Goal: Information Seeking & Learning: Find specific fact

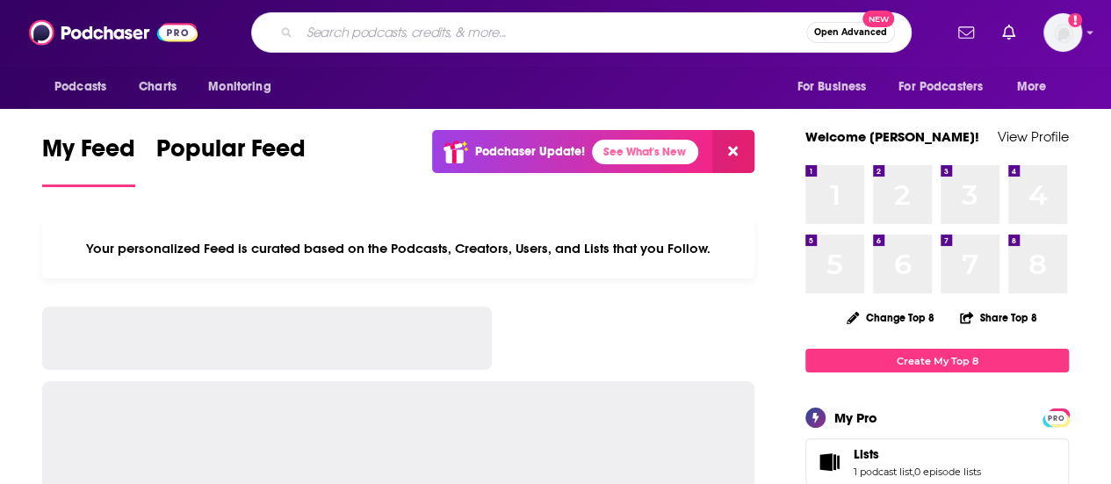
click at [453, 44] on input "Search podcasts, credits, & more..." at bounding box center [552, 32] width 507 height 28
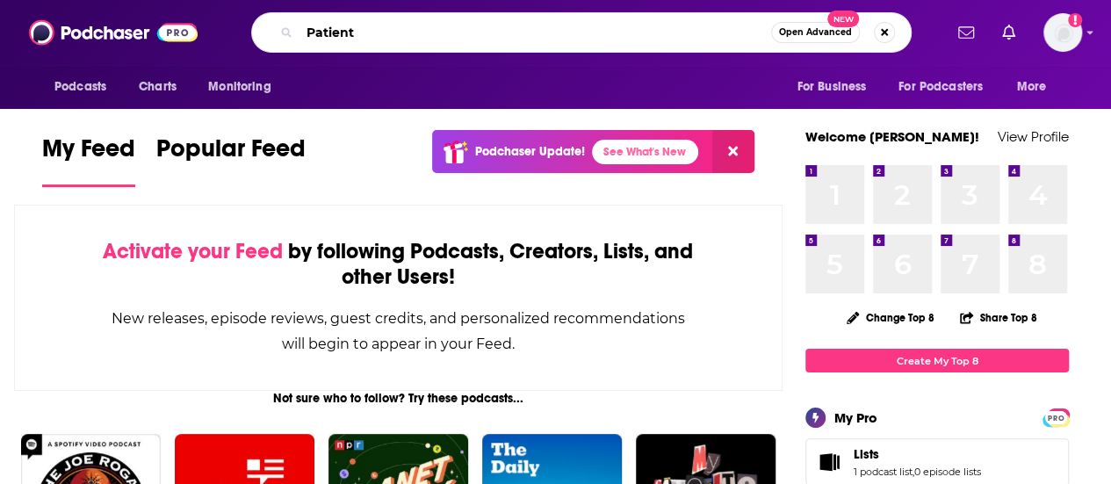
type input "Patient"
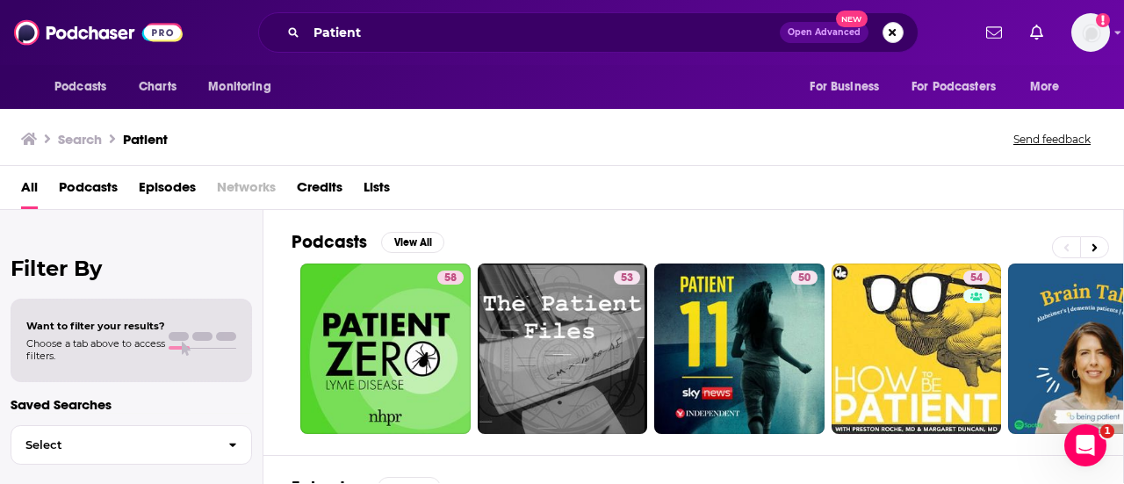
click at [889, 31] on button "Search podcasts, credits, & more..." at bounding box center [893, 32] width 21 height 21
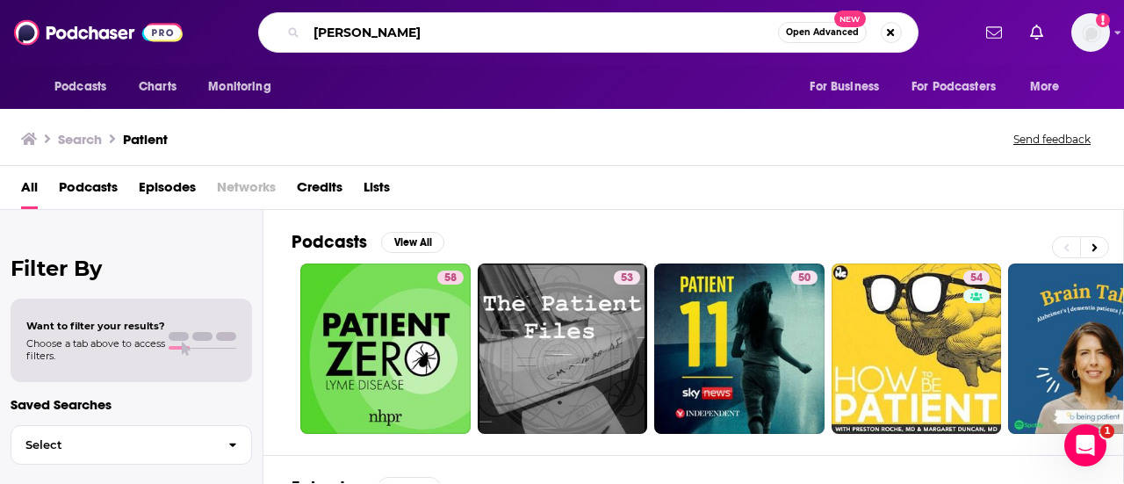
type input "[PERSON_NAME]"
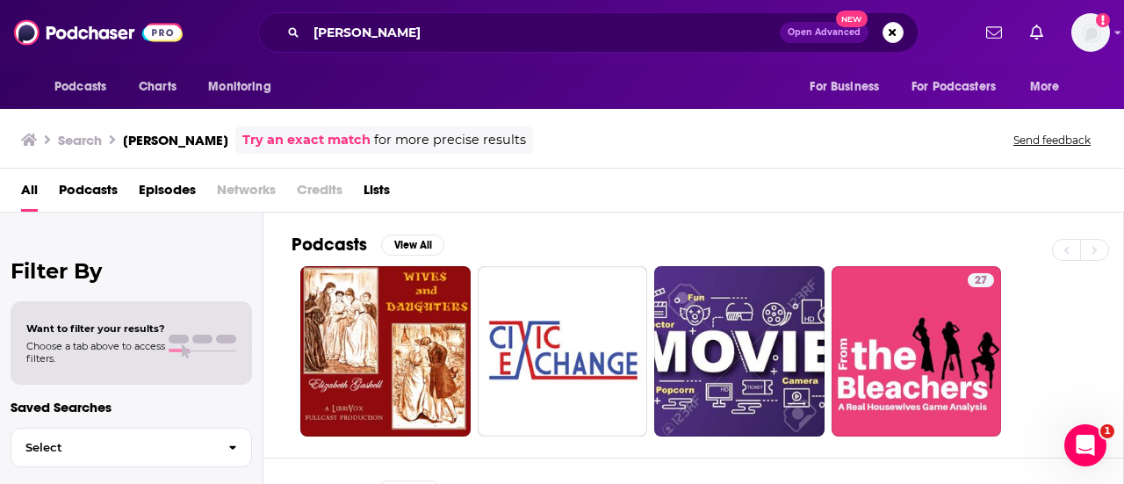
click at [835, 31] on span "Open Advanced" at bounding box center [824, 32] width 73 height 9
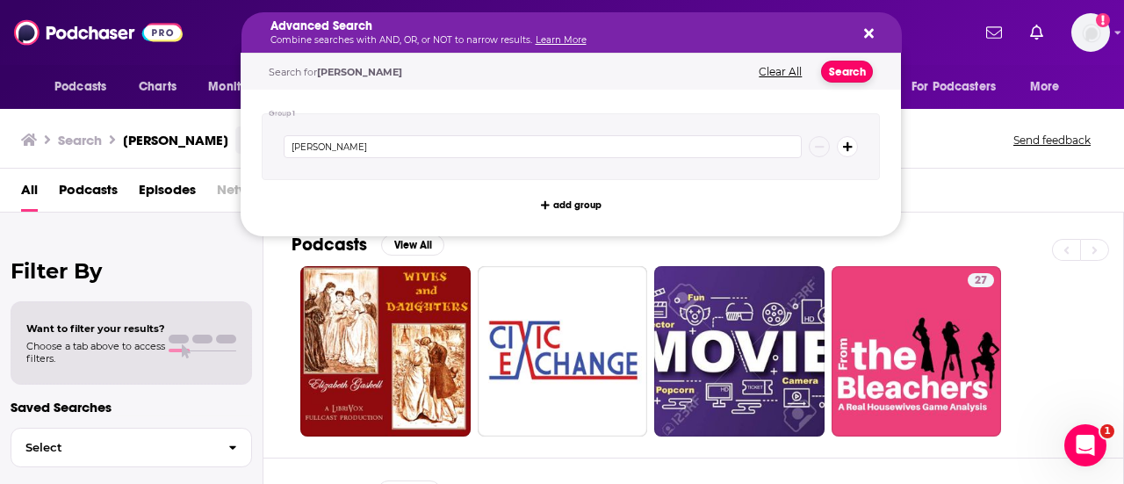
click at [857, 67] on button "Search" at bounding box center [847, 72] width 52 height 22
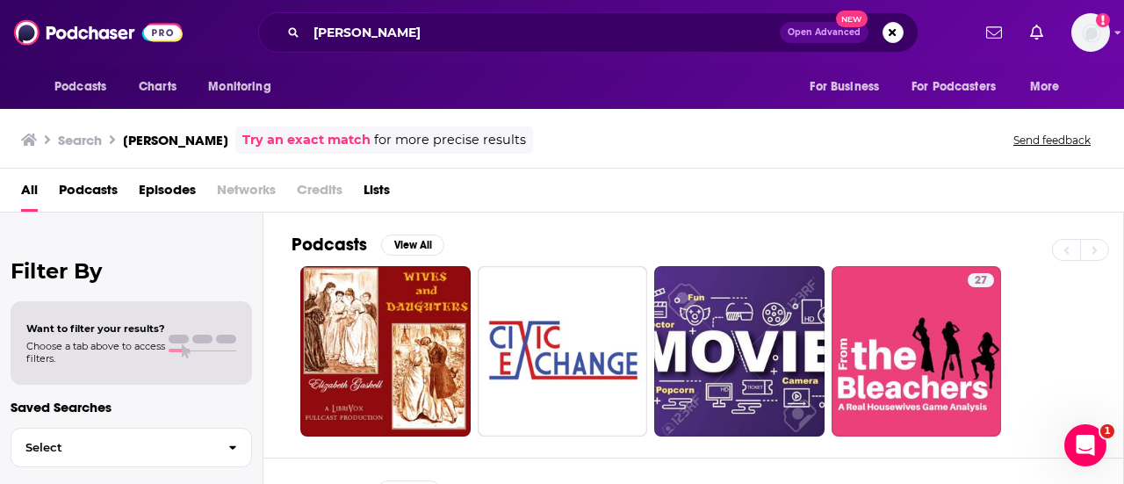
click at [100, 188] on span "Podcasts" at bounding box center [88, 194] width 59 height 36
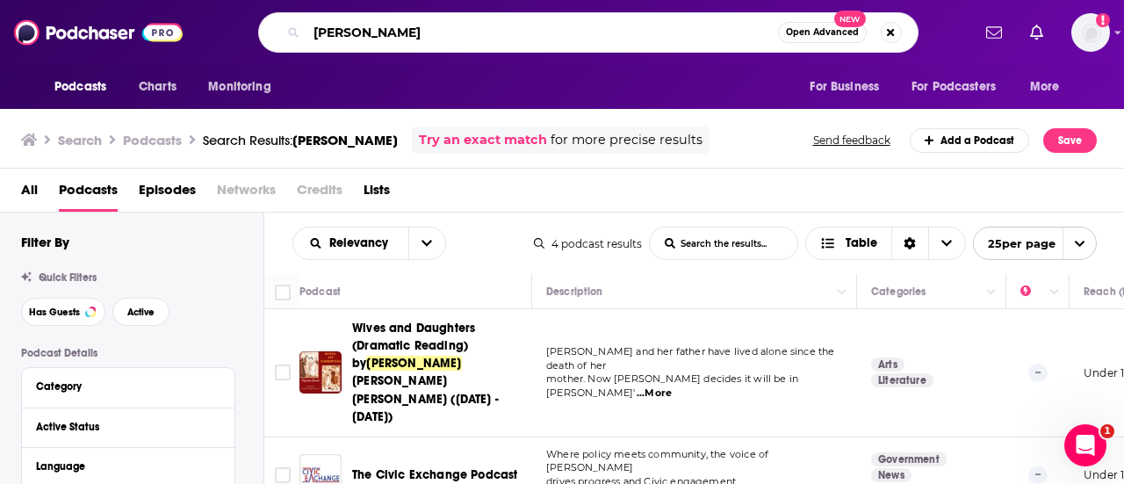
click at [502, 39] on input "[PERSON_NAME]" at bounding box center [542, 32] width 472 height 28
click at [314, 32] on input "[PERSON_NAME]" at bounding box center [542, 32] width 472 height 28
type input "Patient. [PERSON_NAME]"
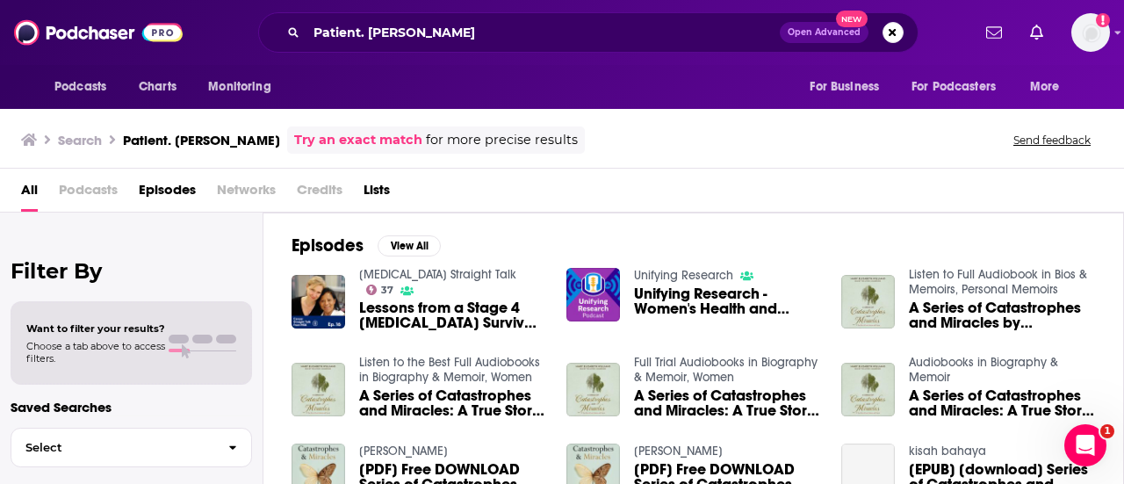
click at [24, 189] on span "All" at bounding box center [29, 194] width 17 height 36
click at [890, 29] on button "Search podcasts, credits, & more..." at bounding box center [893, 32] width 21 height 21
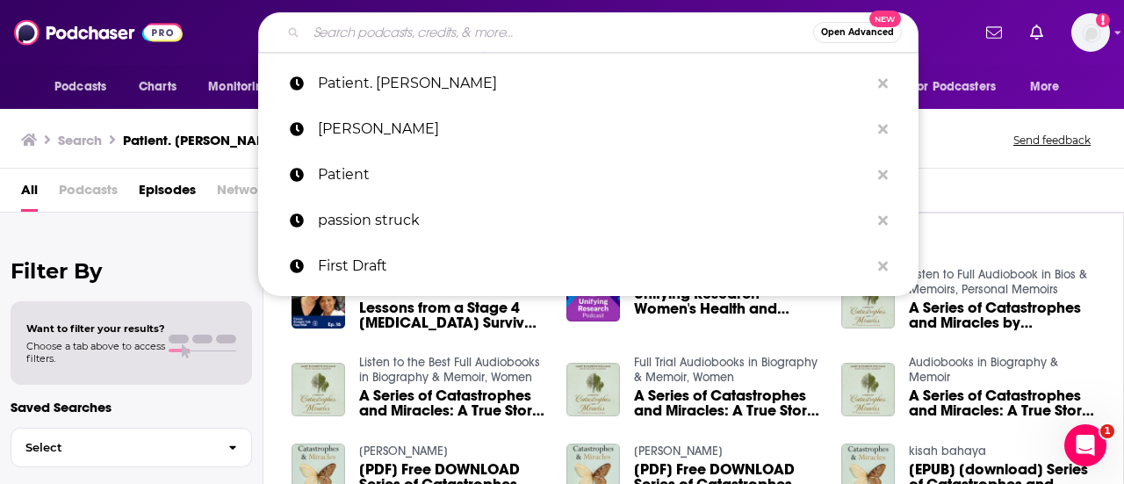
click at [955, 47] on div "Open Advanced New Patient. [PERSON_NAME] [PERSON_NAME] Patient passion struck F…" at bounding box center [587, 32] width 765 height 40
